Goal: Task Accomplishment & Management: Use online tool/utility

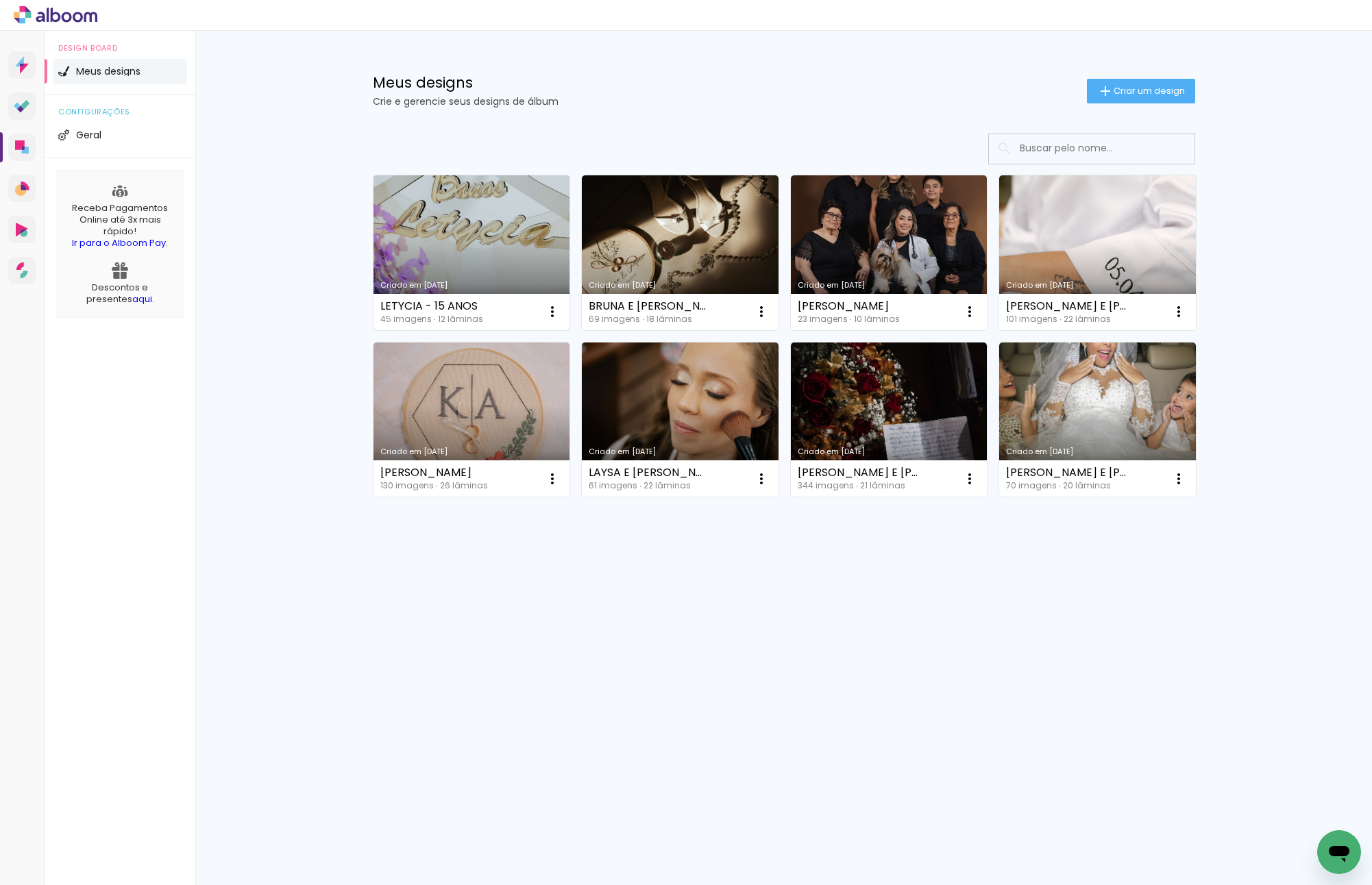
click at [495, 254] on link "Criado em [DATE]" at bounding box center [472, 252] width 197 height 155
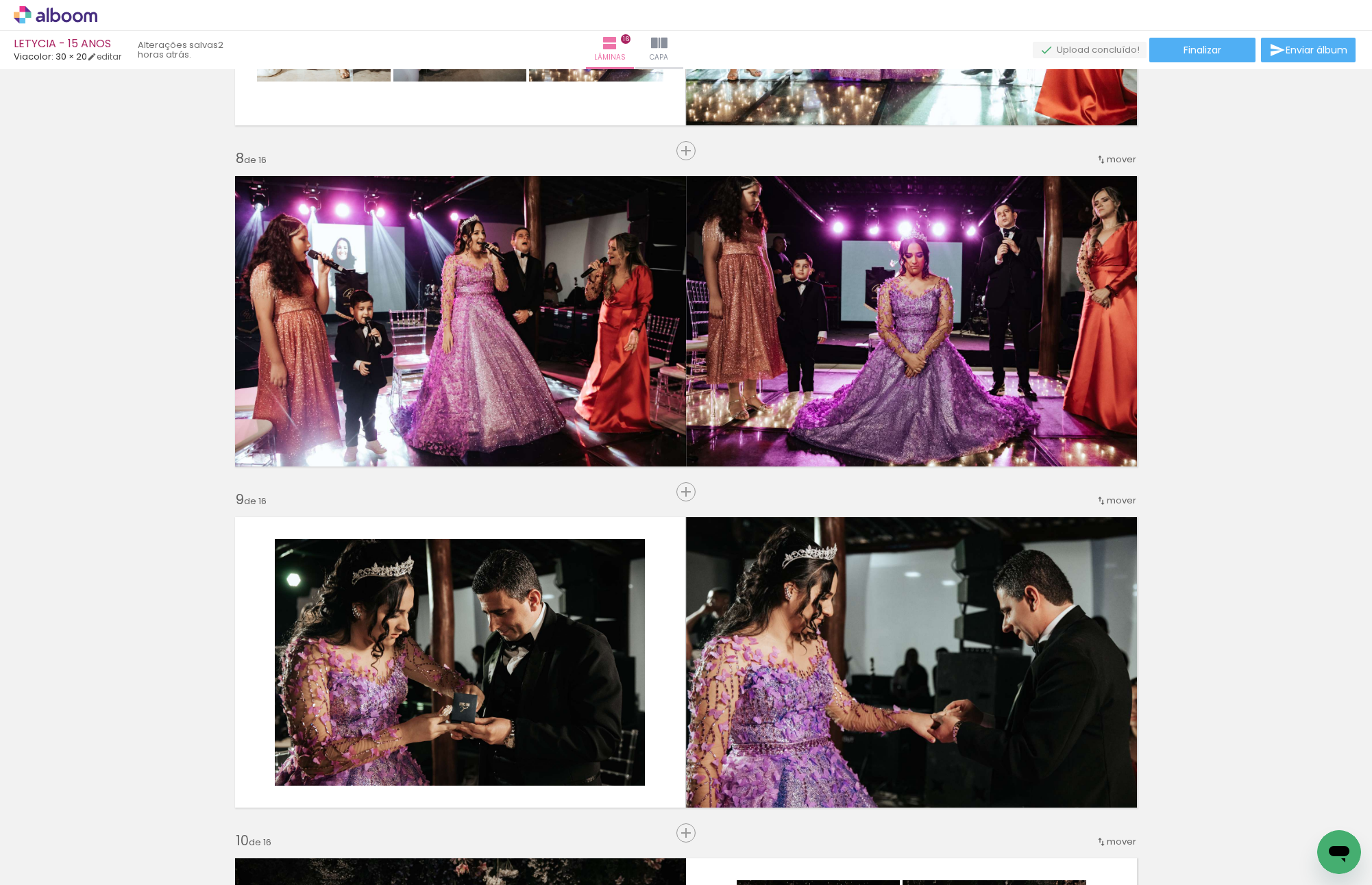
scroll to position [0, 2505]
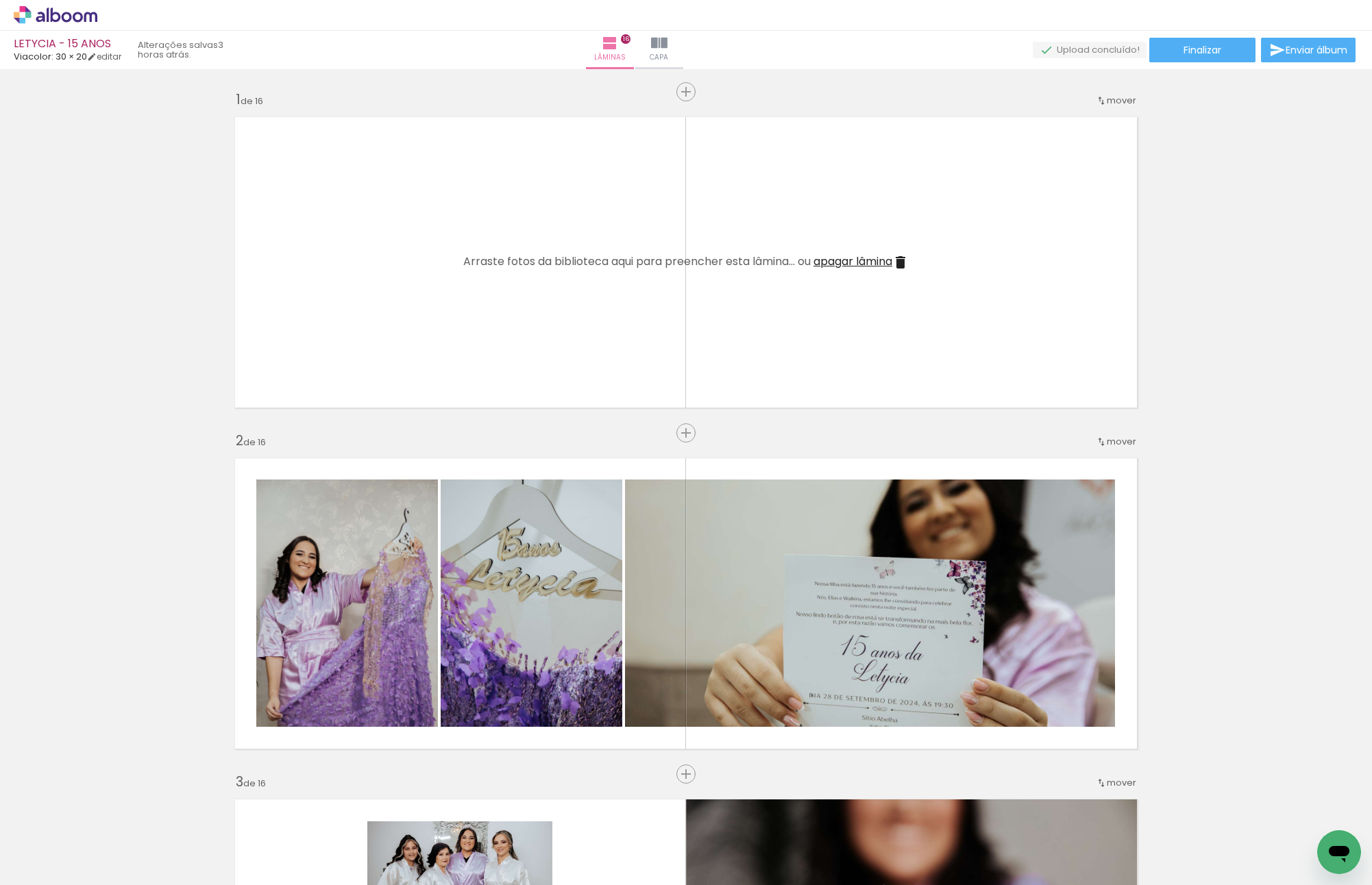
scroll to position [0, 2505]
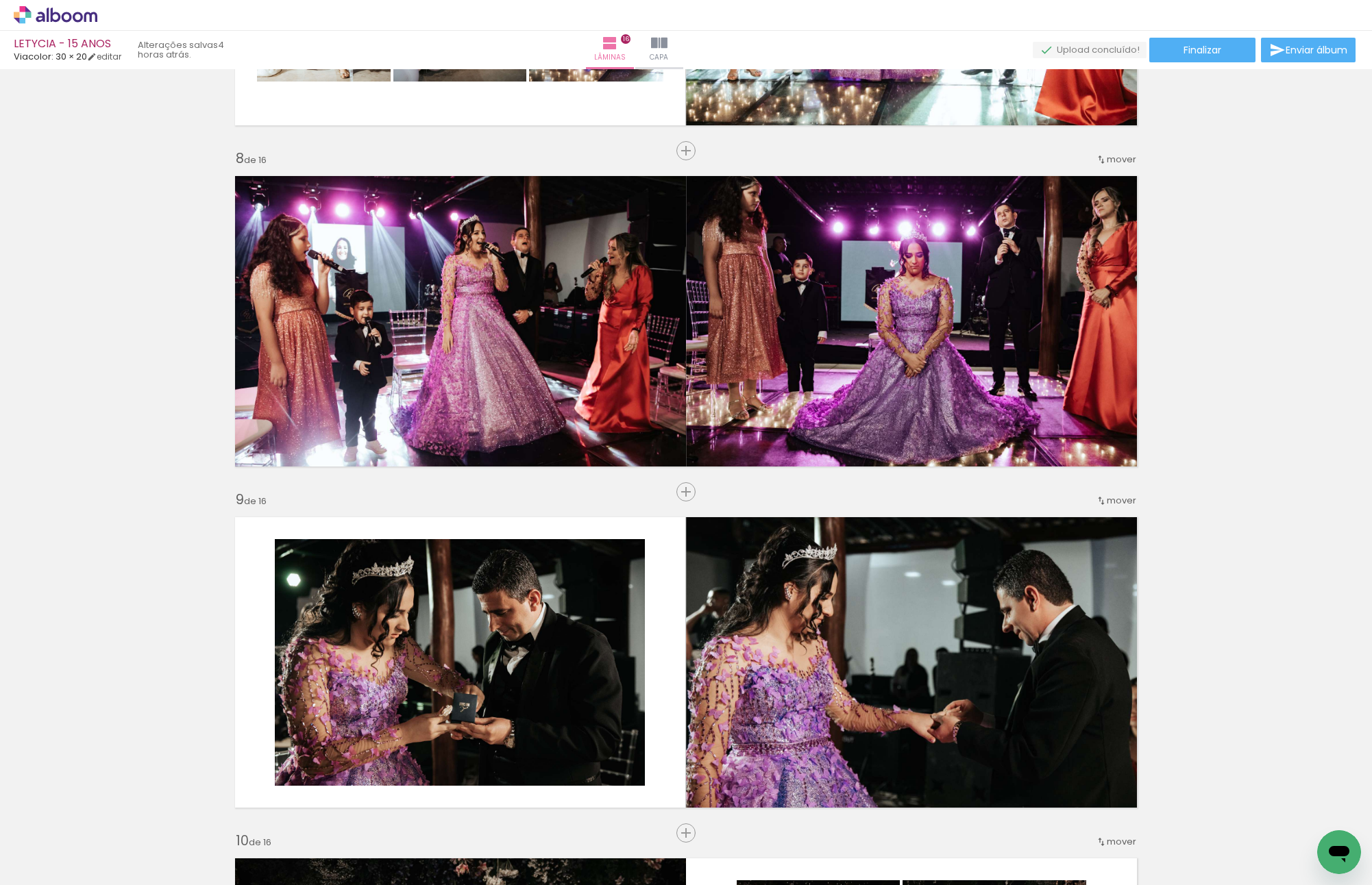
scroll to position [0, 2505]
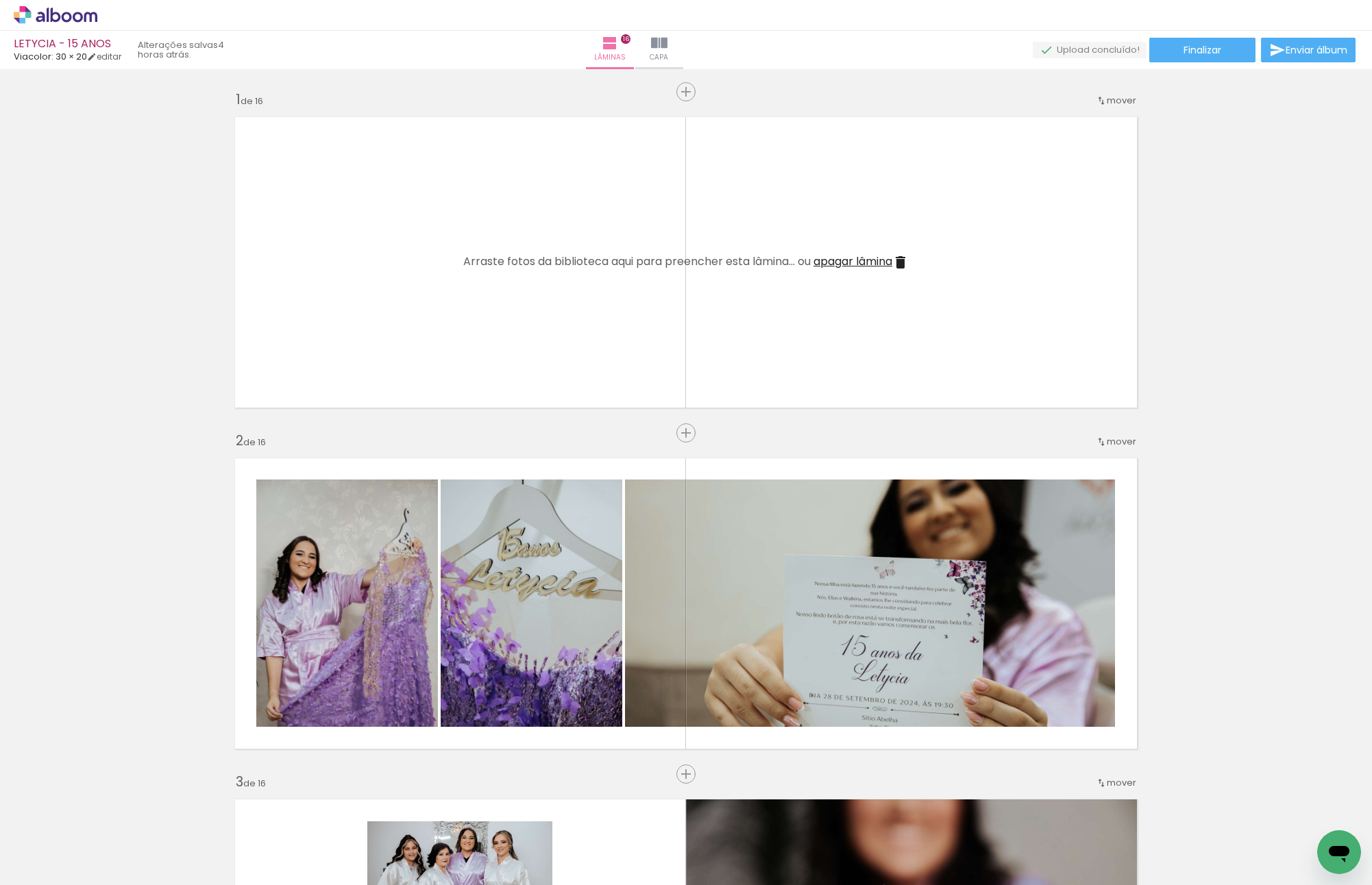
scroll to position [0, 2505]
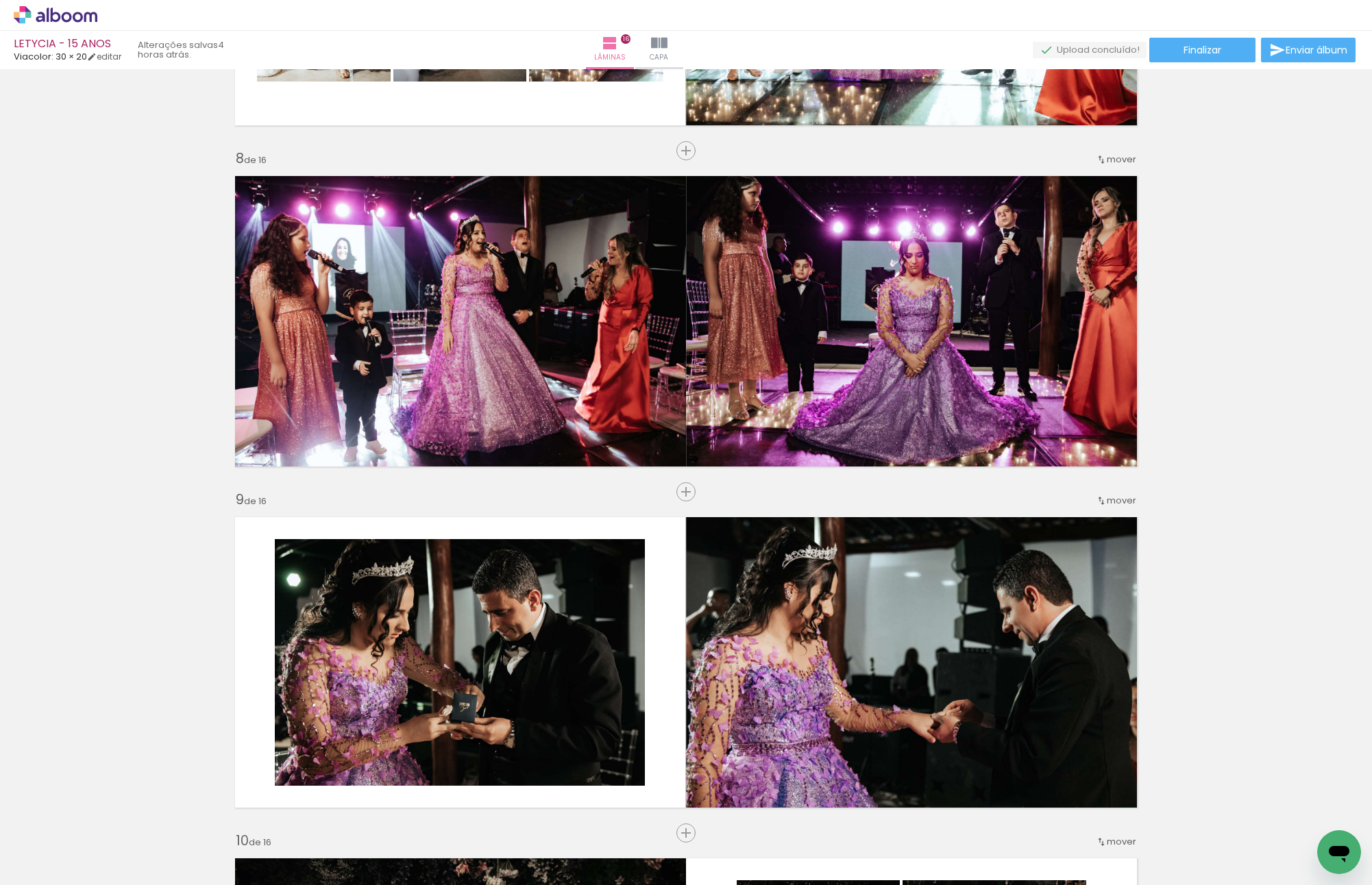
scroll to position [0, 2505]
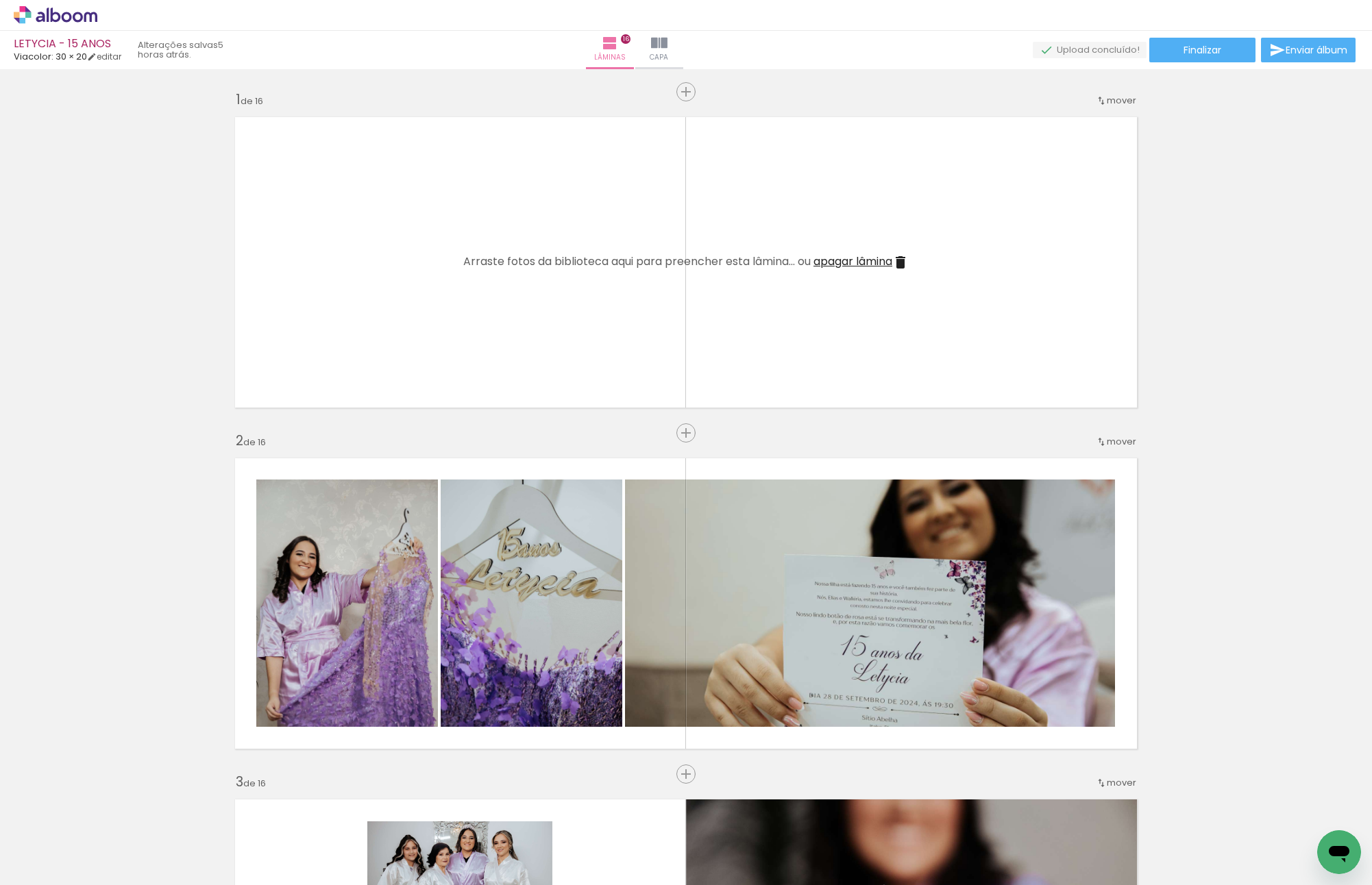
scroll to position [0, 2505]
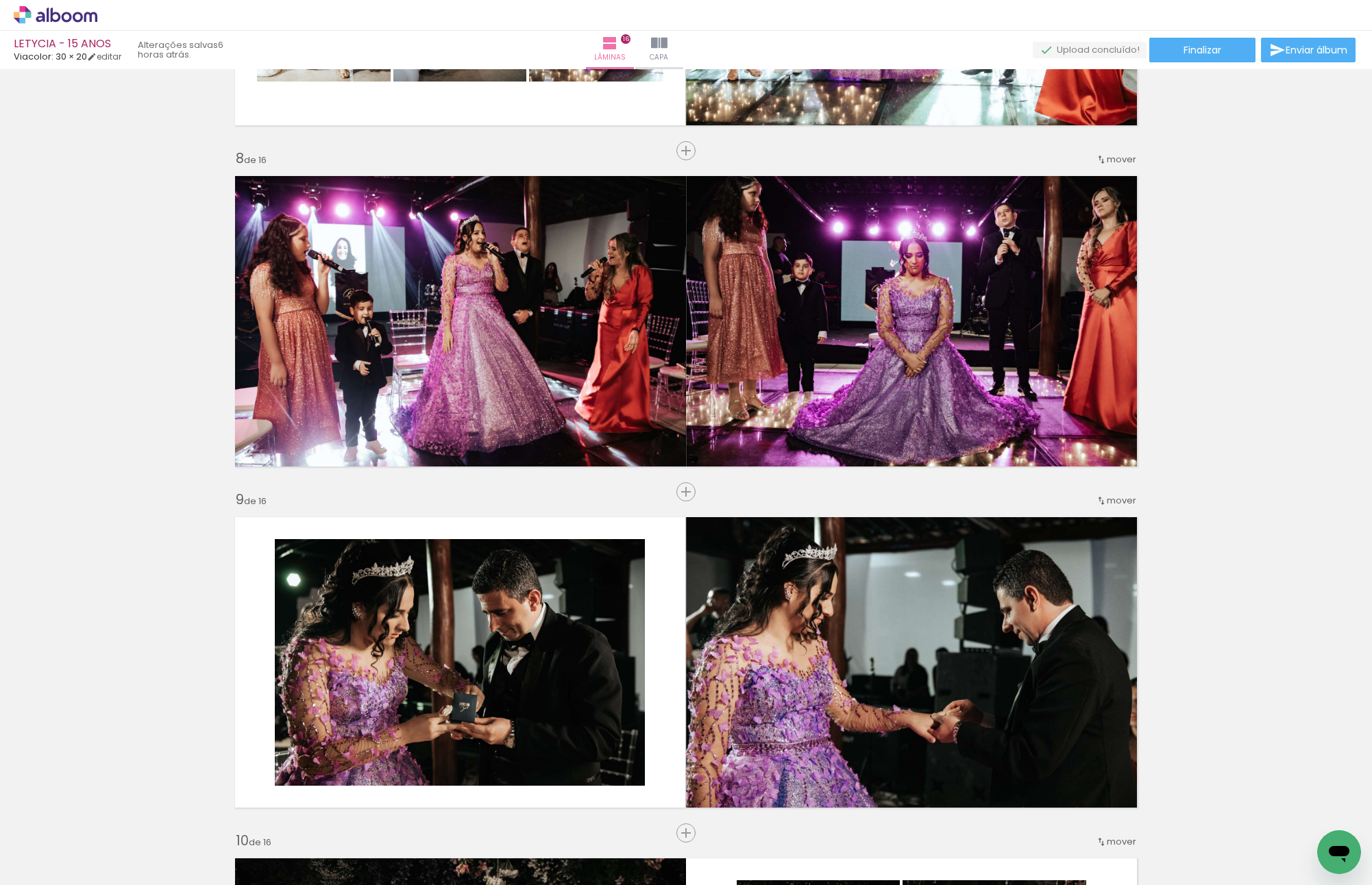
scroll to position [0, 2505]
